Goal: Information Seeking & Learning: Learn about a topic

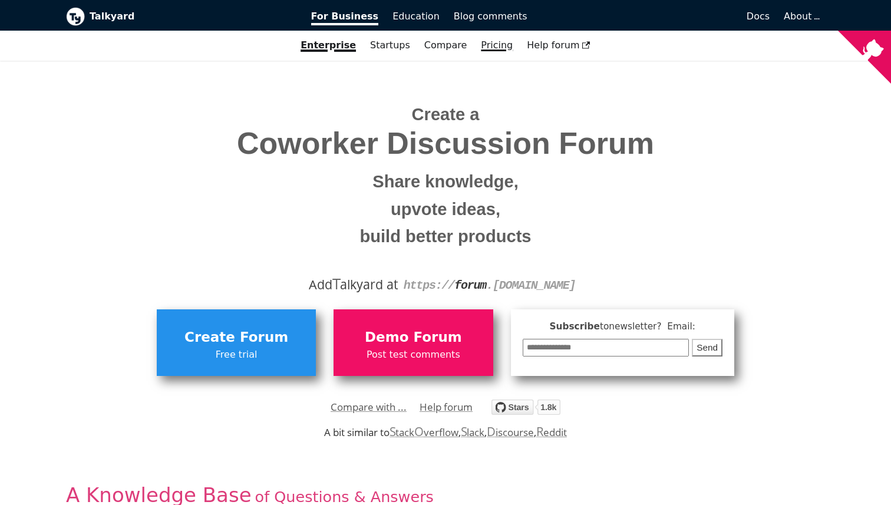
click at [502, 41] on link "Pricing" at bounding box center [497, 45] width 46 height 20
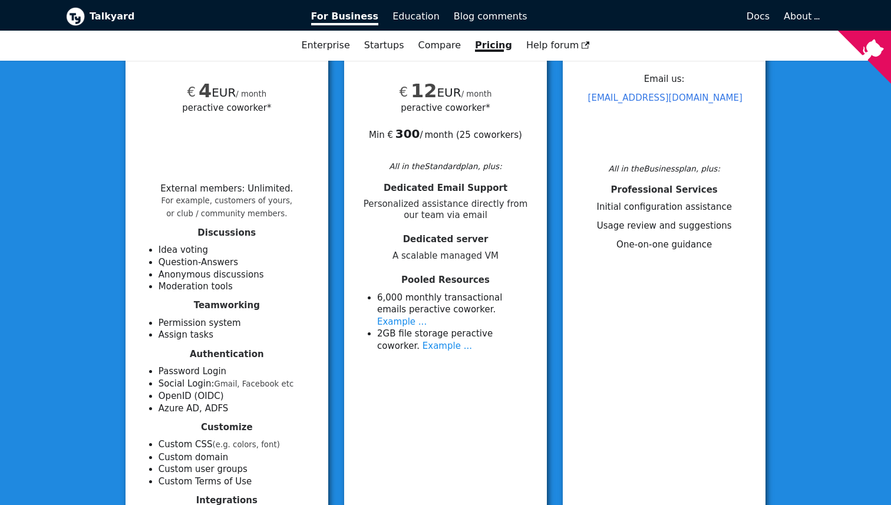
scroll to position [180, 0]
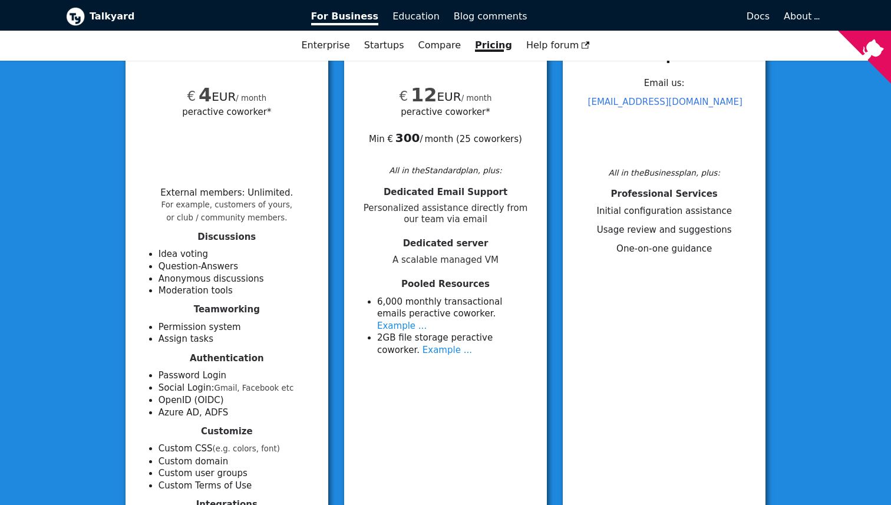
click at [242, 117] on span "per active coworker*" at bounding box center [226, 112] width 89 height 14
click at [439, 108] on span "per active coworker*" at bounding box center [445, 112] width 89 height 14
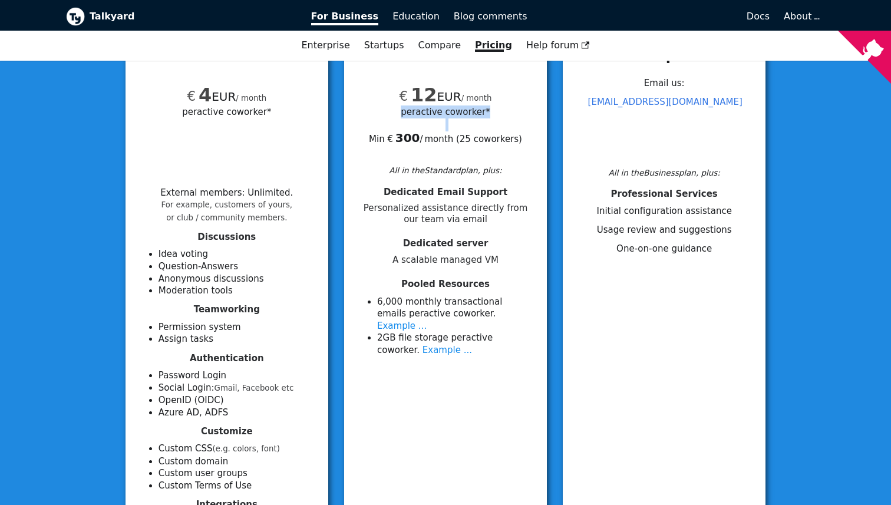
click at [439, 108] on span "per active coworker*" at bounding box center [445, 112] width 89 height 14
click at [417, 141] on b "300" at bounding box center [408, 138] width 25 height 14
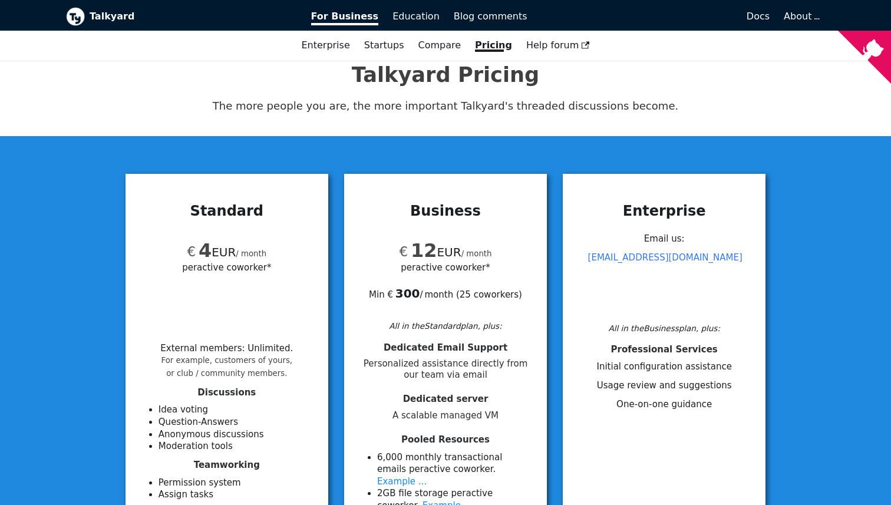
scroll to position [17, 0]
